Goal: Find specific page/section: Find specific page/section

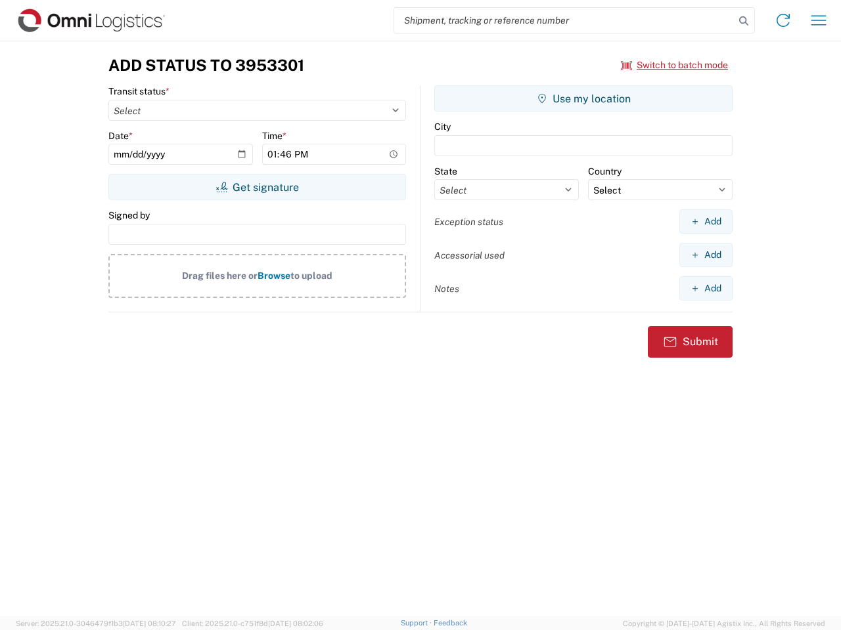
click at [564, 20] on input "search" at bounding box center [564, 20] width 340 height 25
click at [743, 21] on icon at bounding box center [743, 21] width 18 height 18
click at [783, 20] on icon at bounding box center [782, 20] width 21 height 21
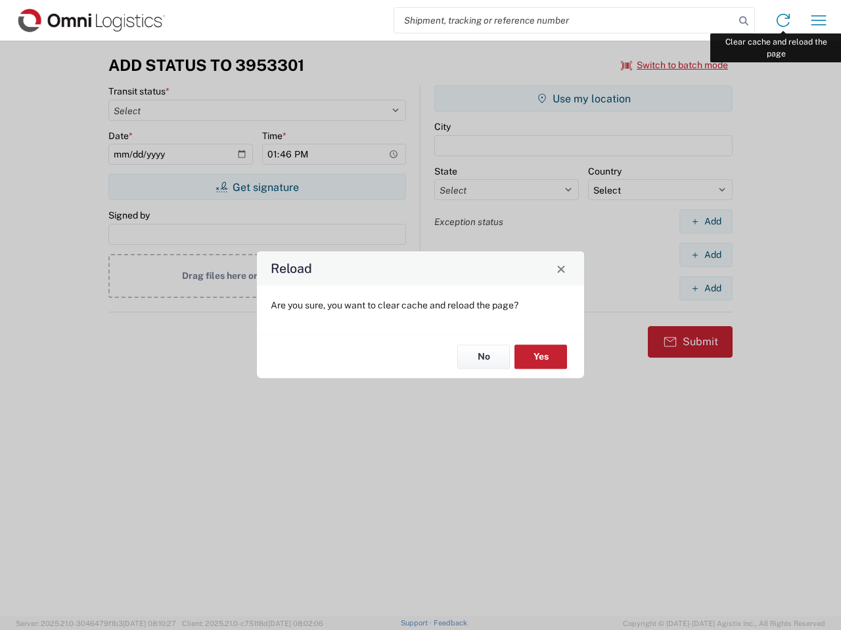
click at [818, 20] on div "Reload Are you sure, you want to clear cache and reload the page? No Yes" at bounding box center [420, 315] width 841 height 630
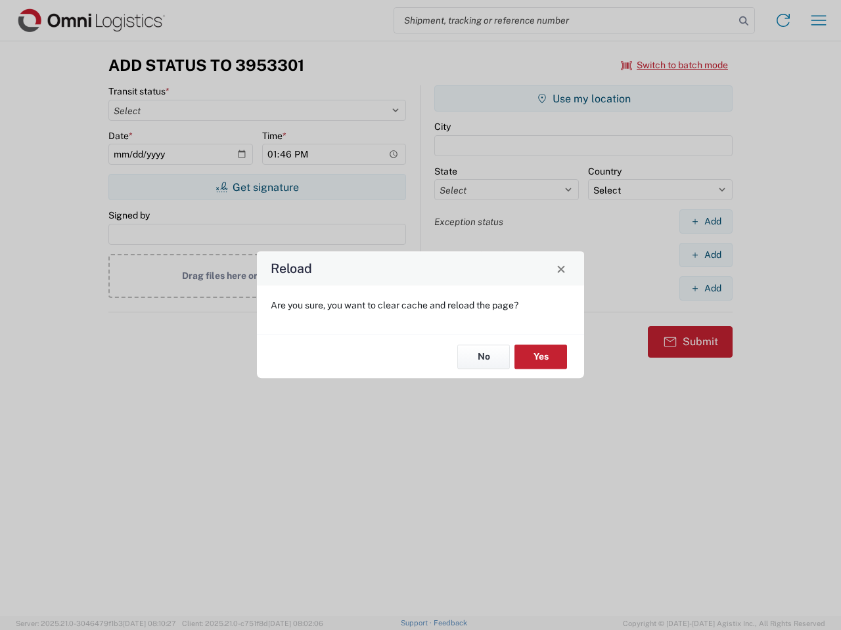
click at [674, 65] on div "Reload Are you sure, you want to clear cache and reload the page? No Yes" at bounding box center [420, 315] width 841 height 630
click at [257, 187] on div "Reload Are you sure, you want to clear cache and reload the page? No Yes" at bounding box center [420, 315] width 841 height 630
click at [583, 99] on div "Reload Are you sure, you want to clear cache and reload the page? No Yes" at bounding box center [420, 315] width 841 height 630
click at [705, 221] on div "Reload Are you sure, you want to clear cache and reload the page? No Yes" at bounding box center [420, 315] width 841 height 630
click at [705, 255] on div "Reload Are you sure, you want to clear cache and reload the page? No Yes" at bounding box center [420, 315] width 841 height 630
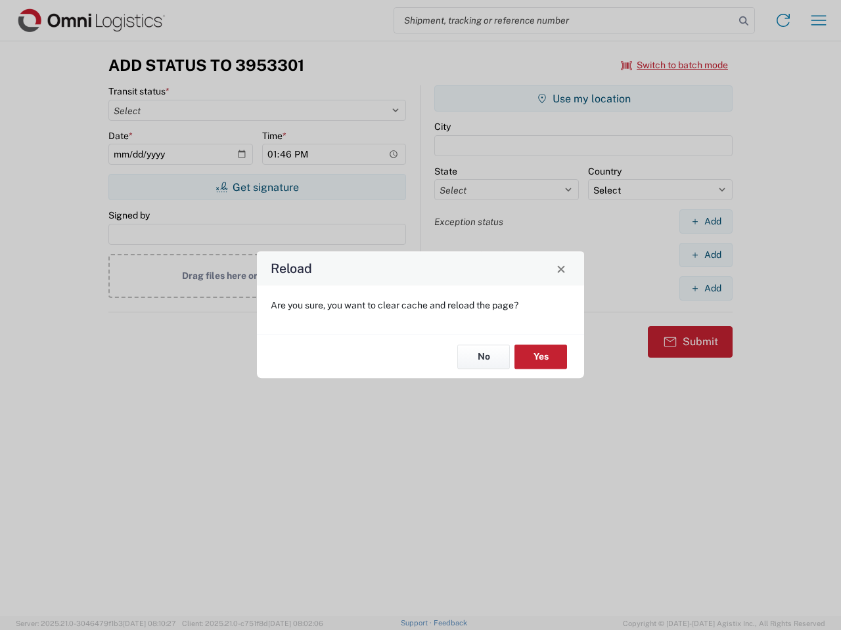
click at [705, 288] on div "Reload Are you sure, you want to clear cache and reload the page? No Yes" at bounding box center [420, 315] width 841 height 630
